Goal: Task Accomplishment & Management: Manage account settings

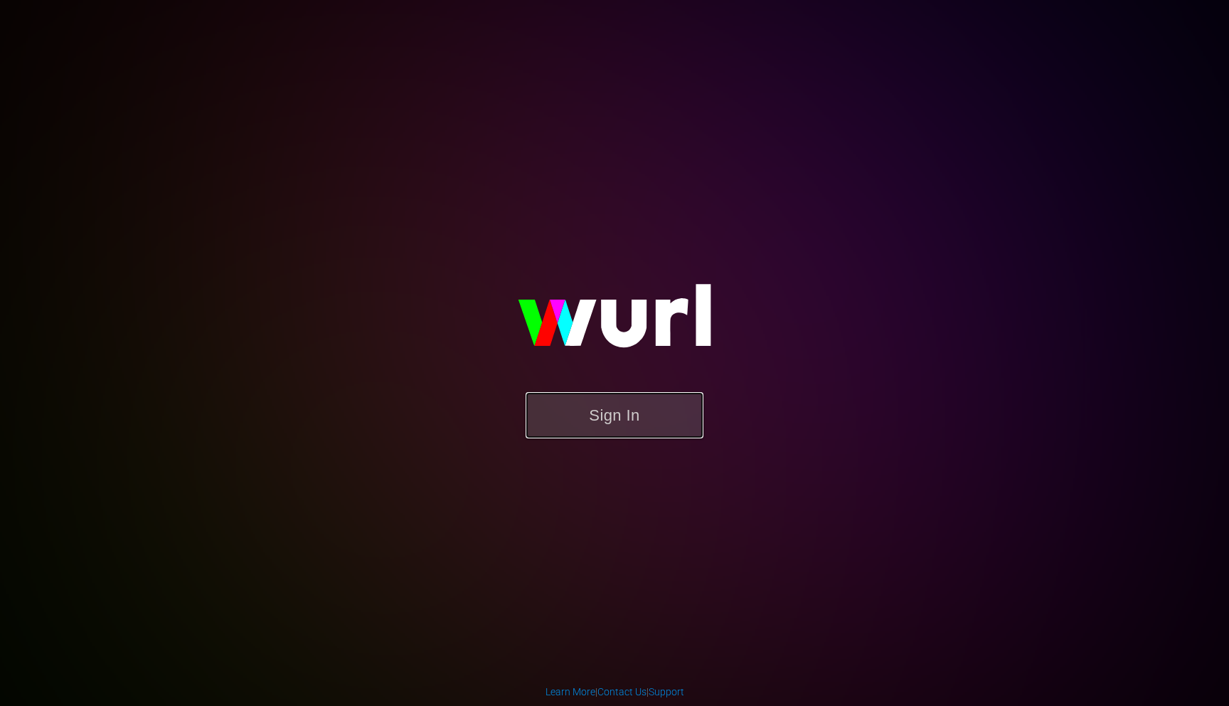
click at [624, 417] on button "Sign In" at bounding box center [615, 415] width 178 height 46
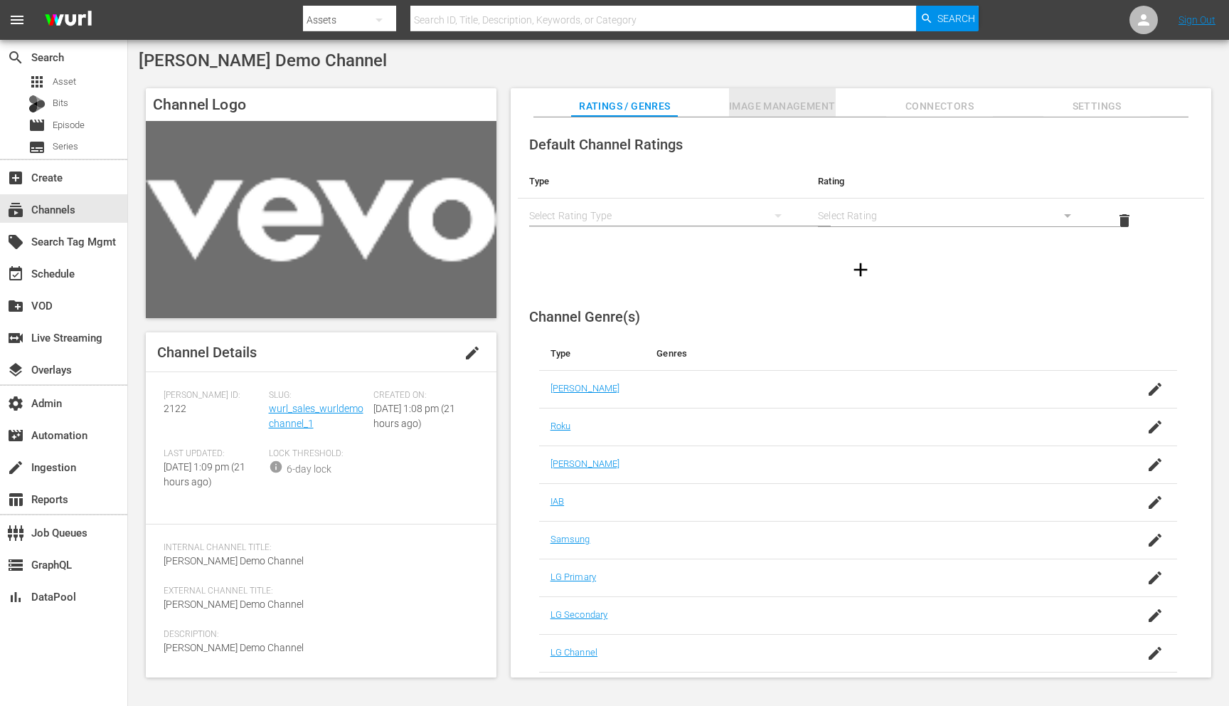
click at [798, 109] on span "Image Management" at bounding box center [782, 106] width 107 height 18
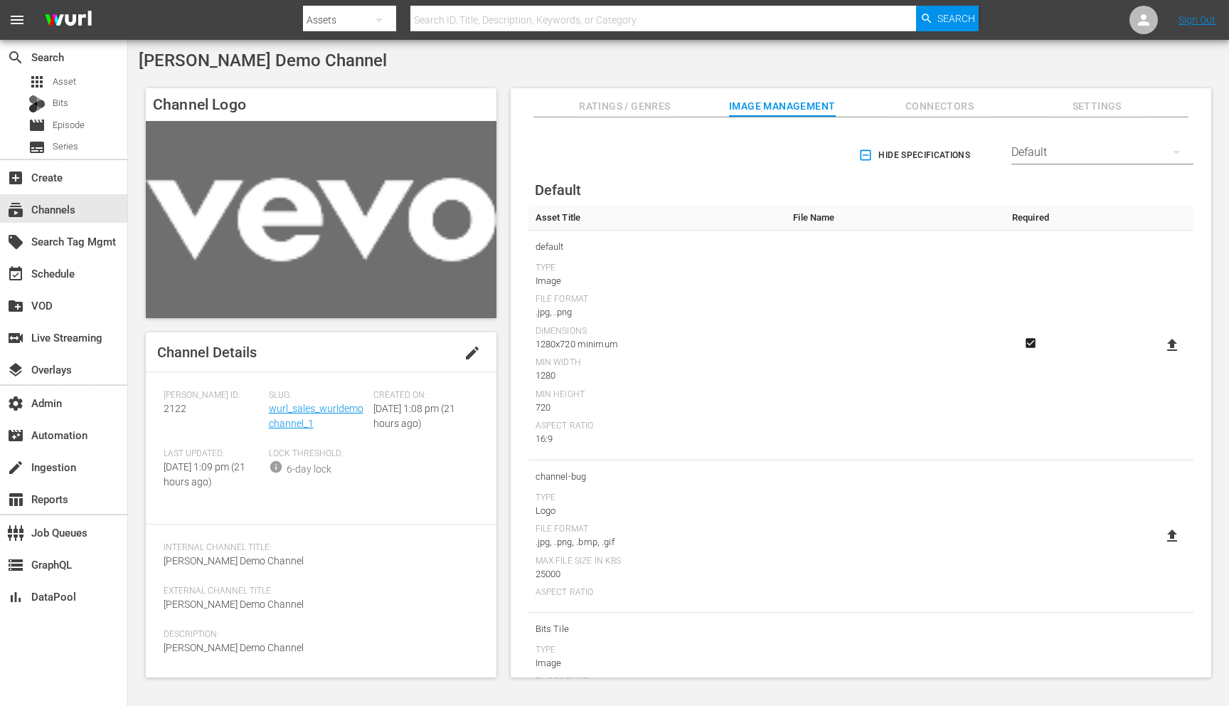
click at [1063, 150] on div "Default" at bounding box center [1102, 152] width 182 height 40
click at [826, 346] on div "Enabled Streamers Default All Streamers [PERSON_NAME] TV Free Movies Plus FreeC…" at bounding box center [614, 353] width 1229 height 706
click at [315, 218] on img at bounding box center [321, 219] width 351 height 197
click at [1058, 48] on div "[PERSON_NAME] Demo Channel Channel Logo Channel Details edit [PERSON_NAME] ID: …" at bounding box center [678, 368] width 1101 height 656
click at [84, 413] on div "settings Admin" at bounding box center [63, 402] width 127 height 28
